Goal: Task Accomplishment & Management: Use online tool/utility

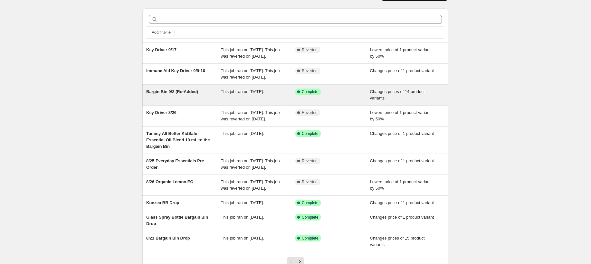
scroll to position [17, 0]
click at [159, 93] on span "Bargin Bin 9/2 (Re-Added)" at bounding box center [172, 90] width 52 height 5
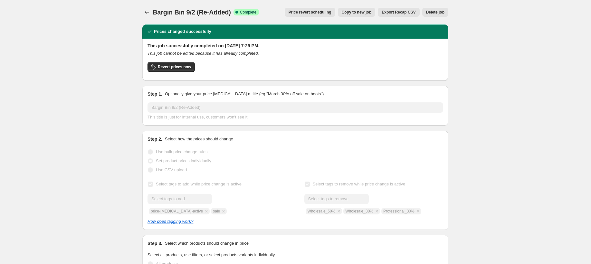
click at [145, 5] on div "Bargin Bin 9/2 (Re-Added). This page is ready Bargin Bin 9/2 (Re-Added) Success…" at bounding box center [295, 12] width 306 height 24
click at [147, 14] on icon "Price change jobs" at bounding box center [147, 12] width 6 height 6
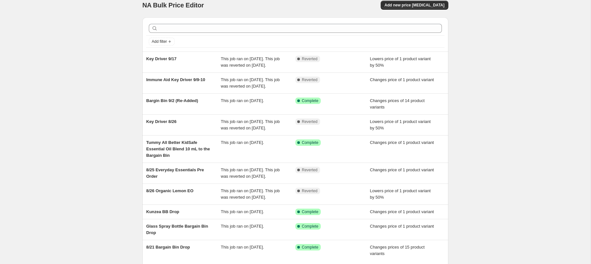
scroll to position [104, 0]
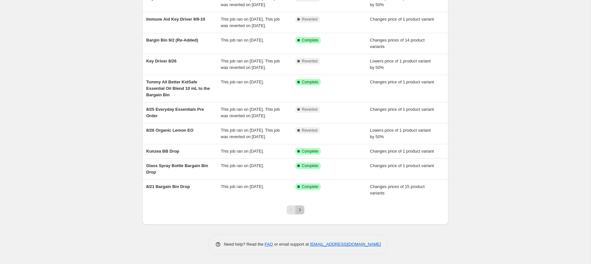
click at [297, 209] on icon "Next" at bounding box center [300, 210] width 6 height 6
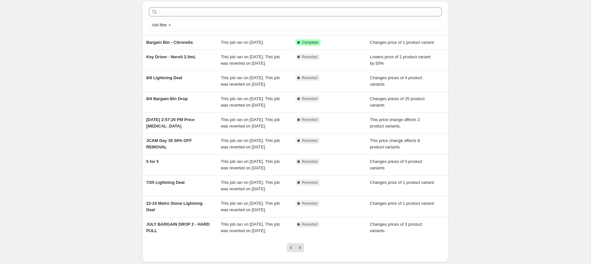
scroll to position [24, 0]
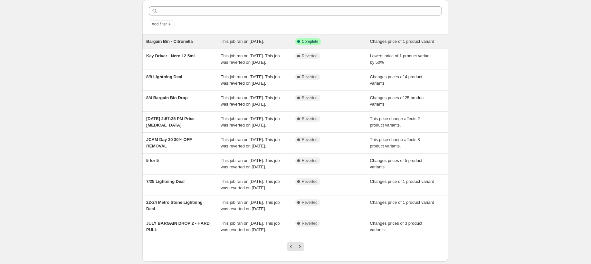
click at [179, 39] on span "Bargain Bin - Citronella" at bounding box center [169, 41] width 46 height 5
